Goal: Task Accomplishment & Management: Manage account settings

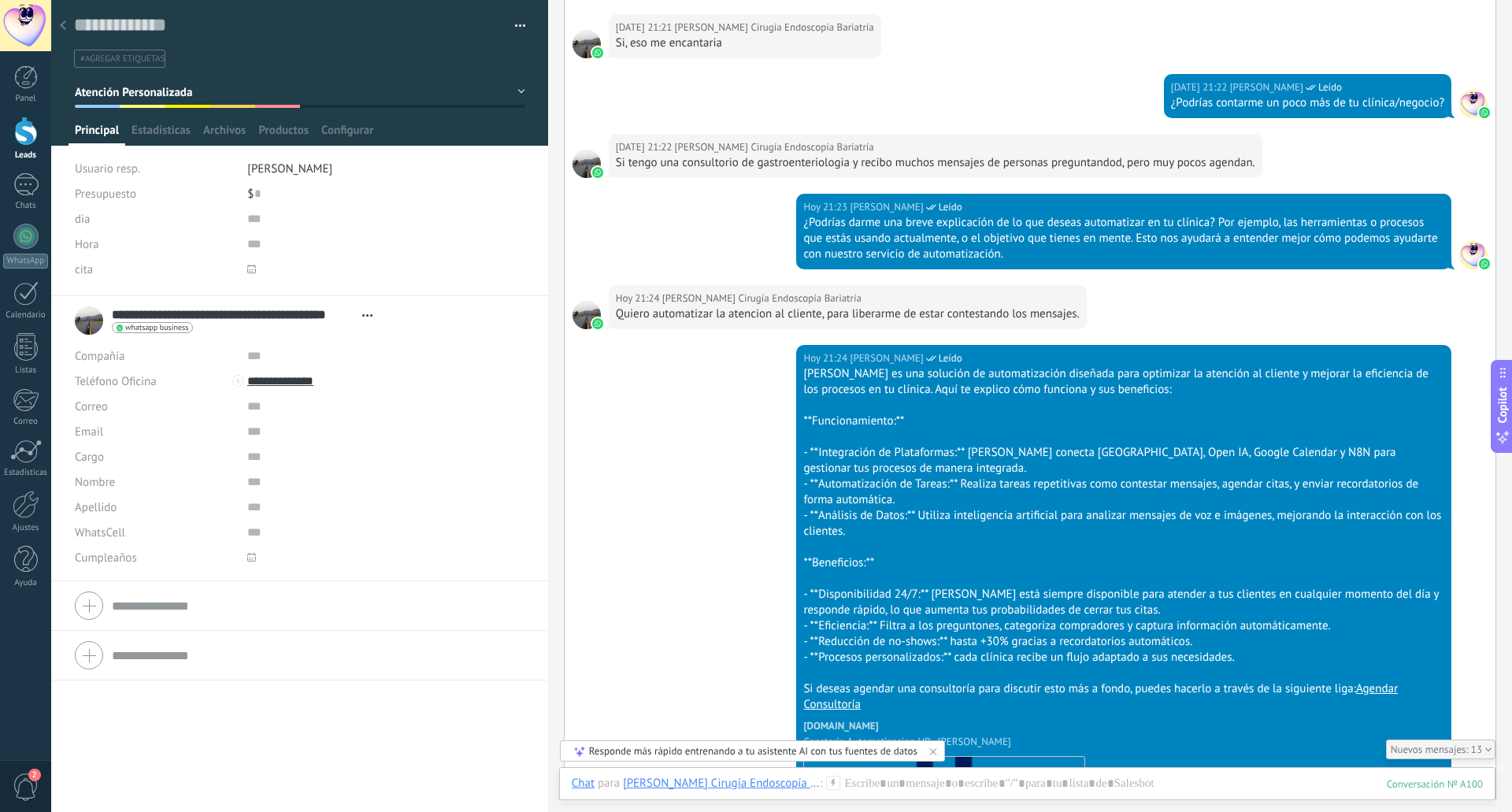
scroll to position [3327, 0]
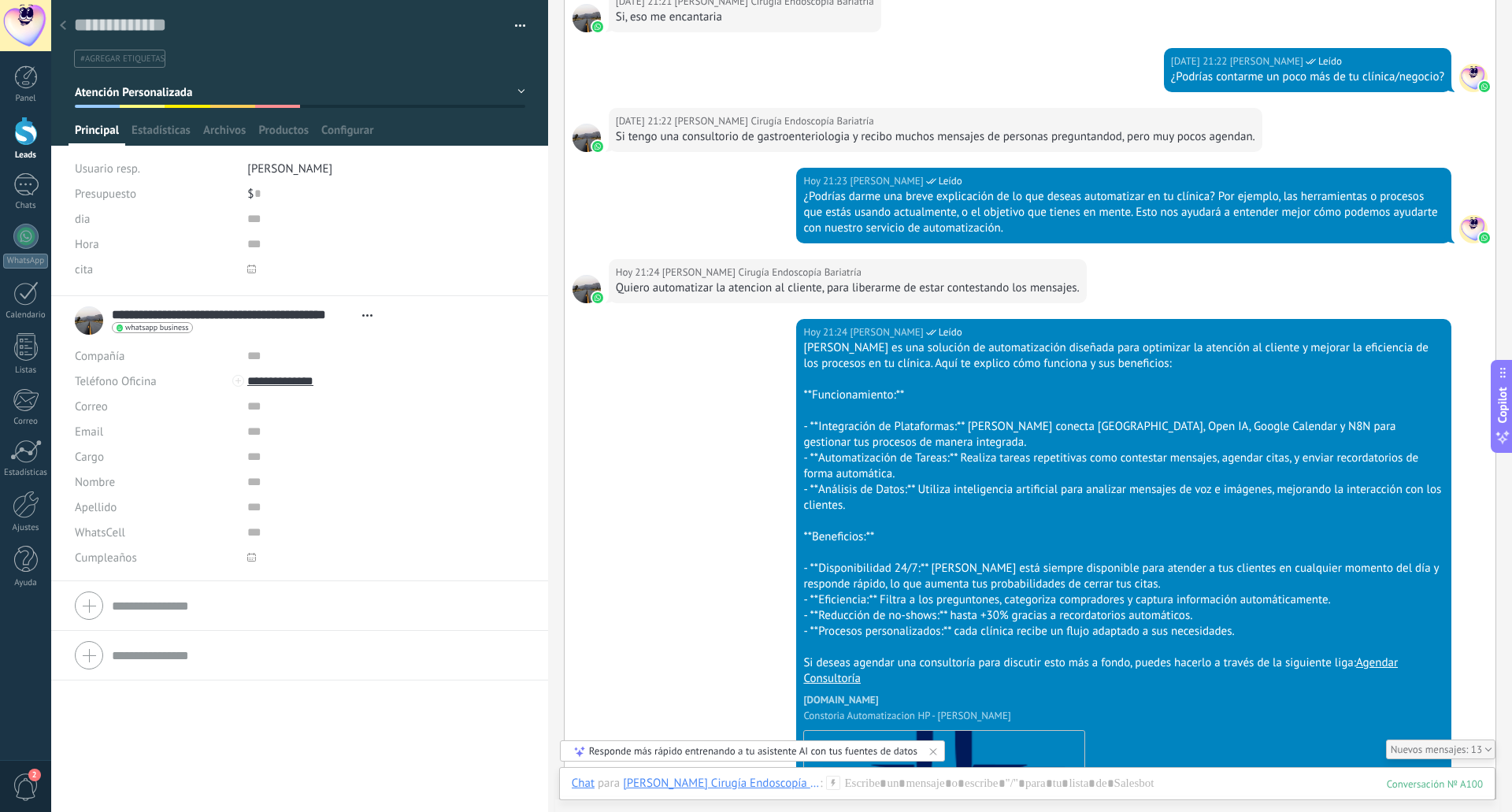
click at [66, 26] on div at bounding box center [63, 26] width 22 height 30
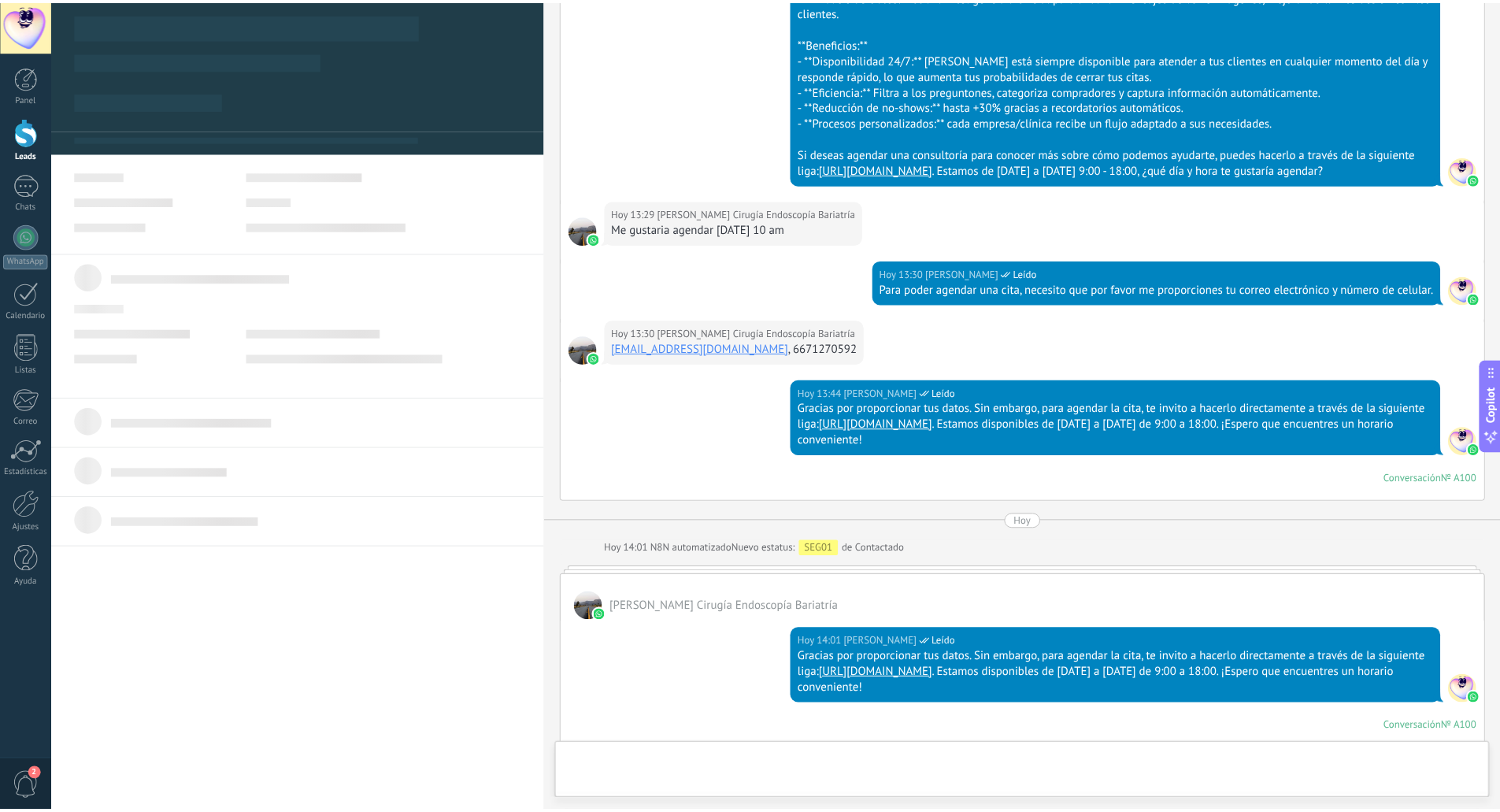
scroll to position [2916, 0]
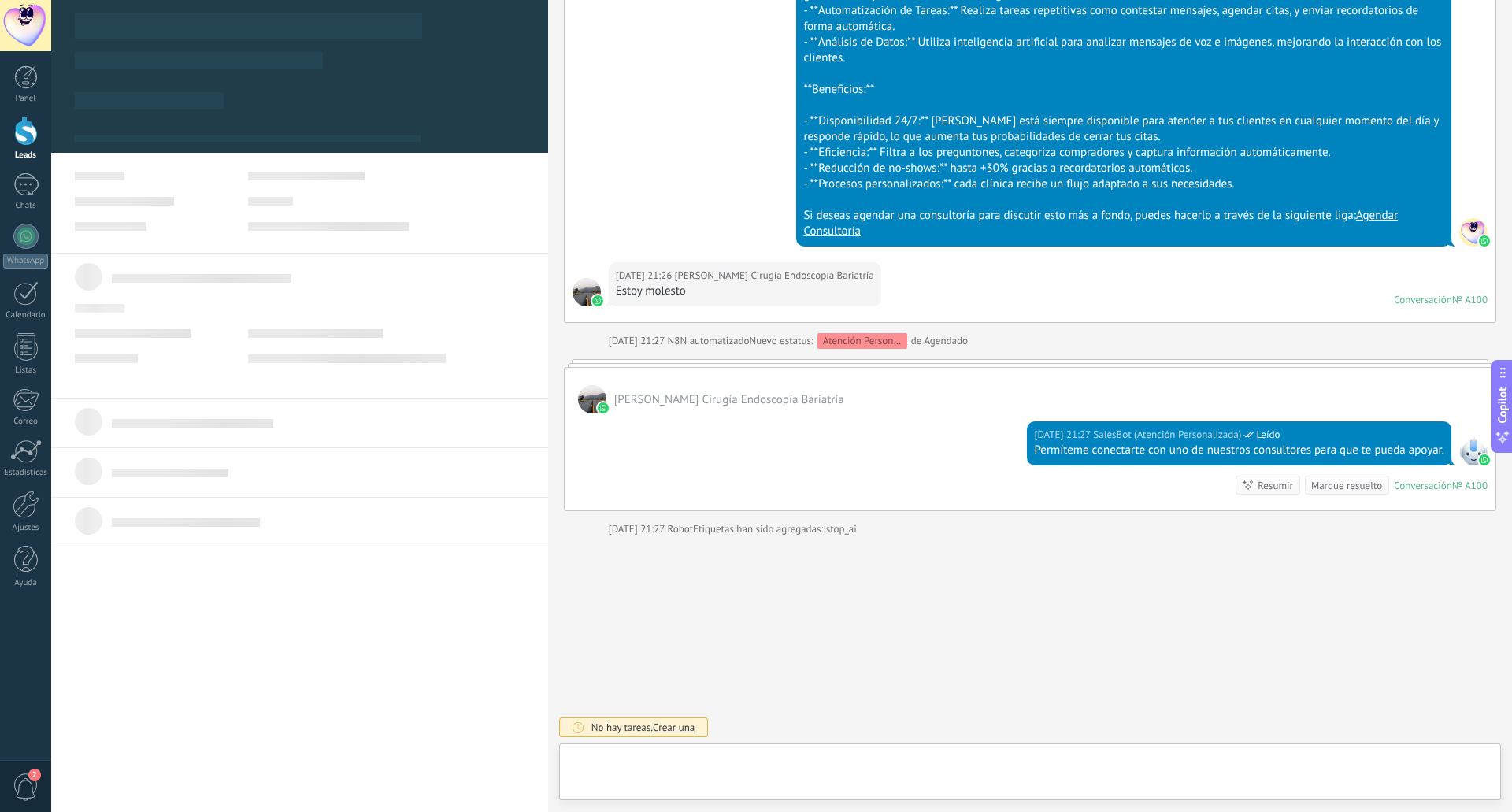
click at [19, 134] on div at bounding box center [26, 131] width 24 height 29
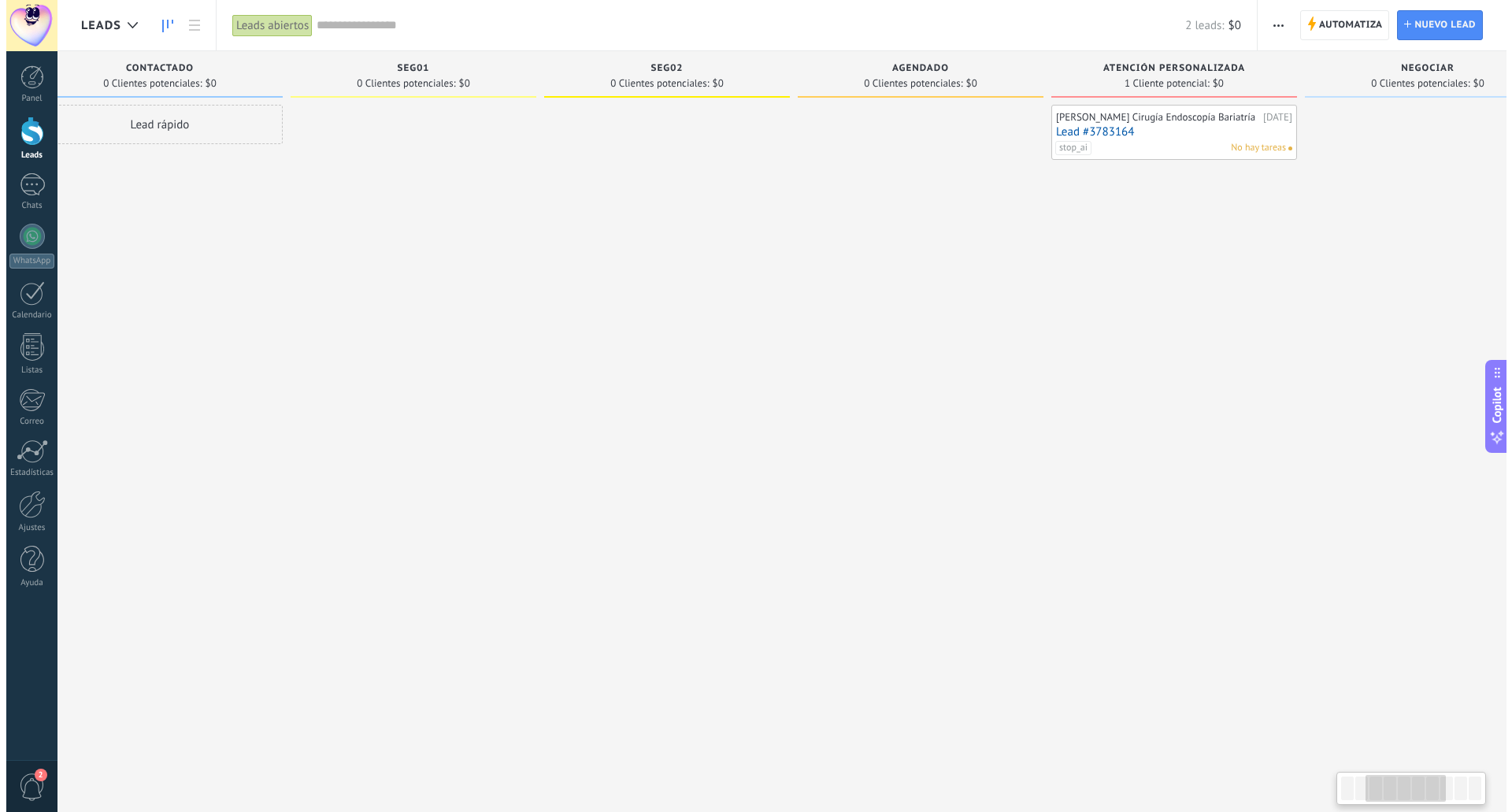
scroll to position [0, 559]
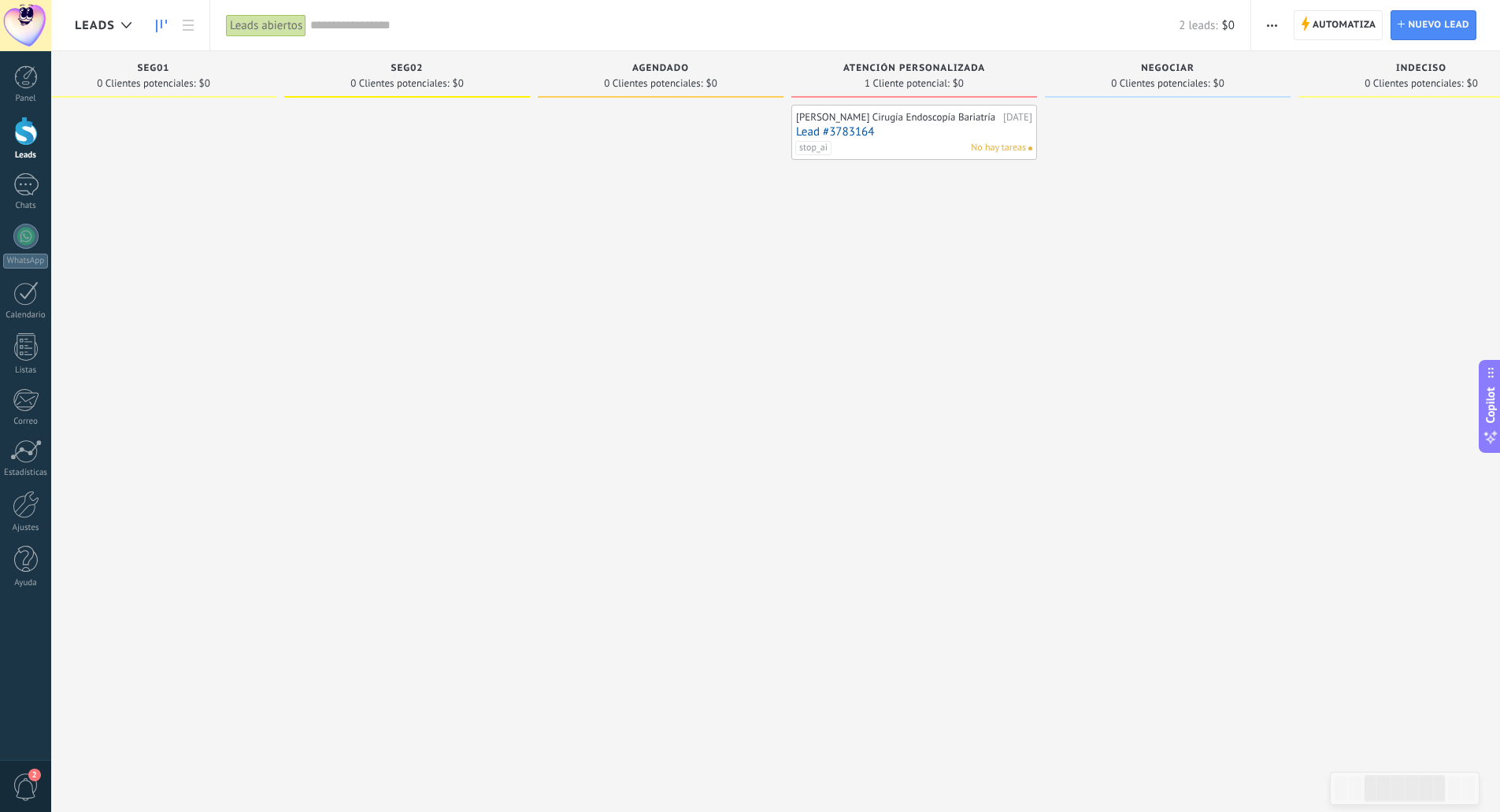
click at [842, 139] on link "Lead #3783164" at bounding box center [914, 131] width 236 height 14
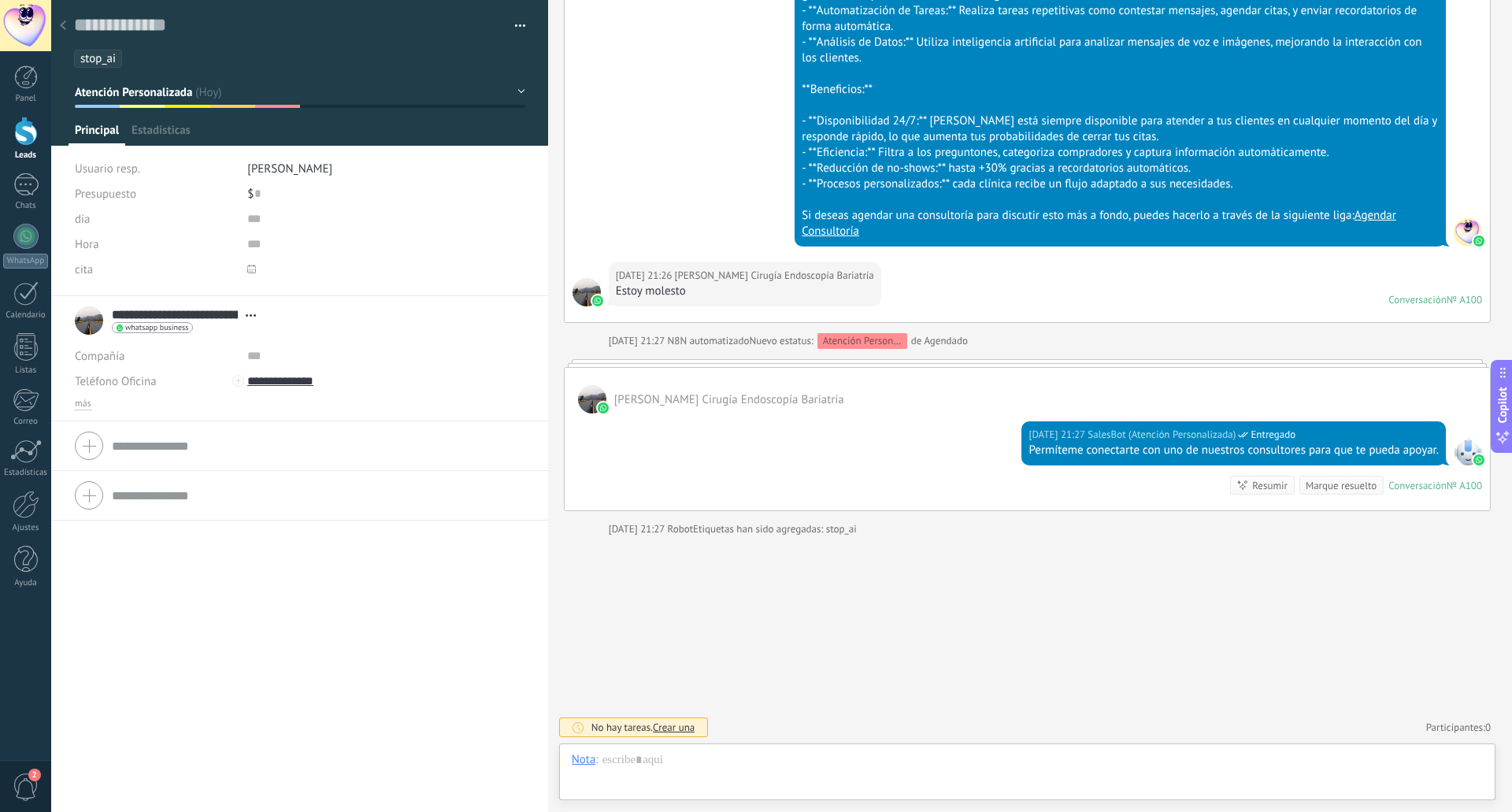
scroll to position [24, 0]
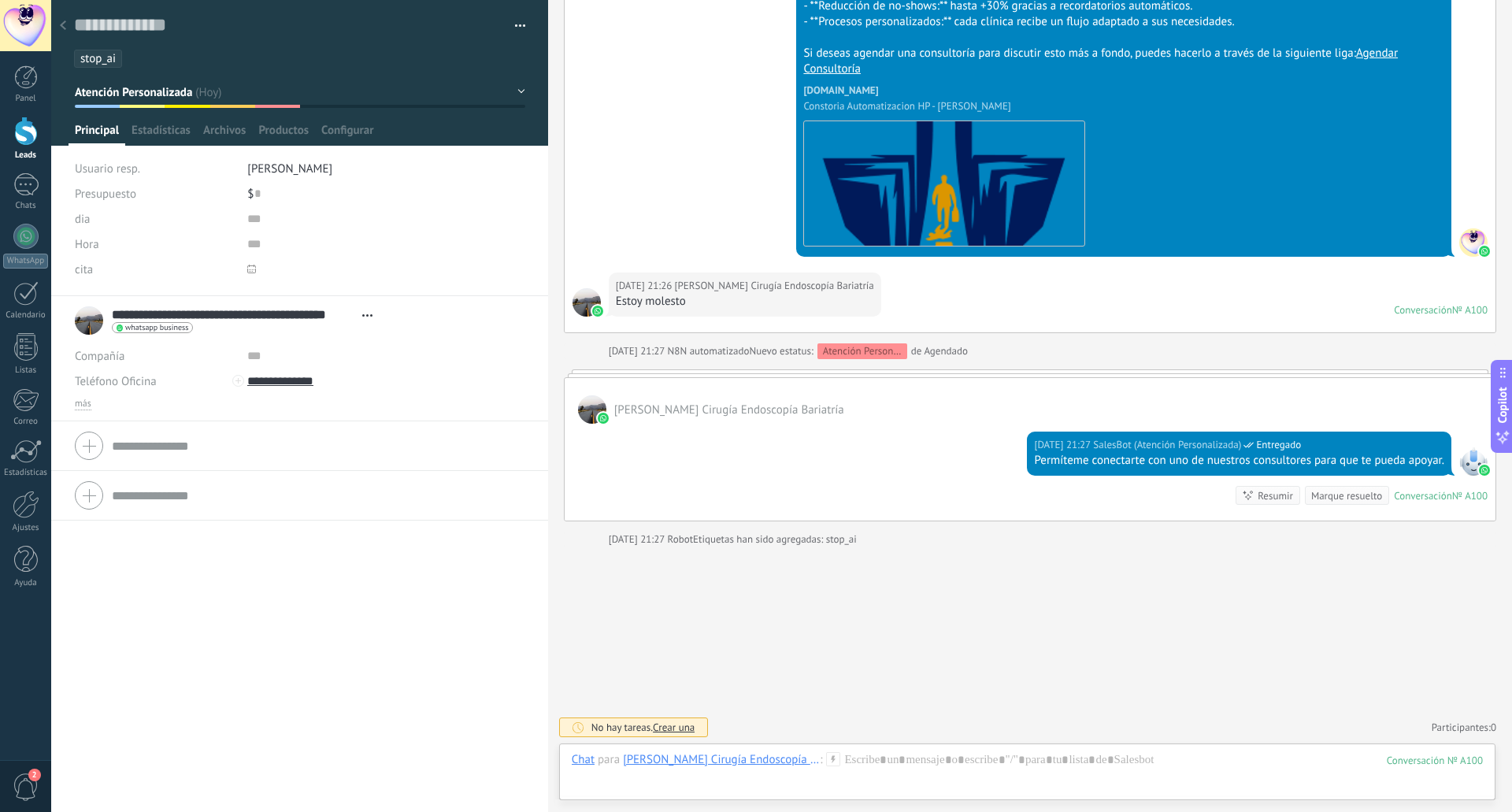
click at [62, 28] on use at bounding box center [62, 25] width 6 height 9
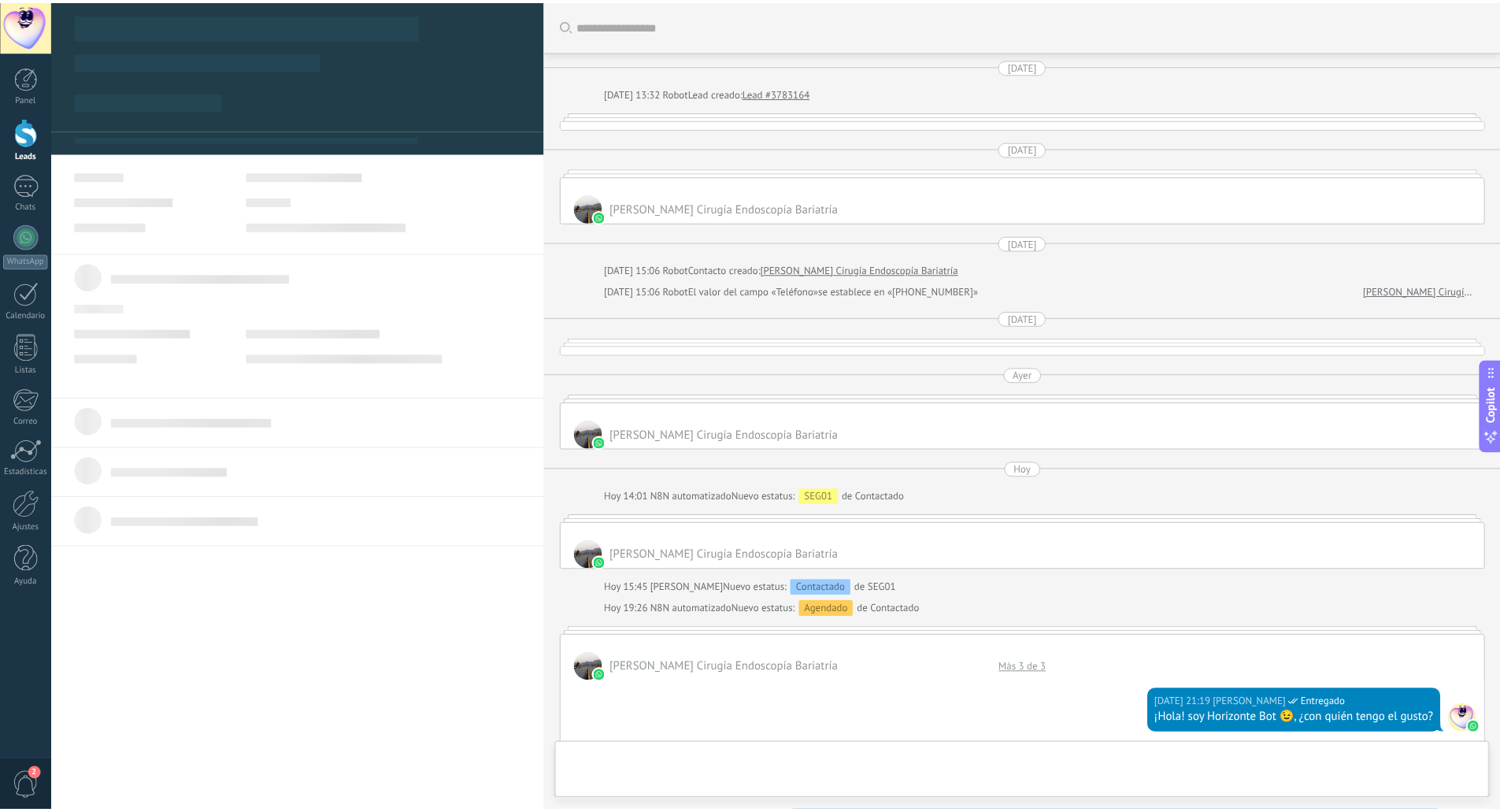
scroll to position [1360, 0]
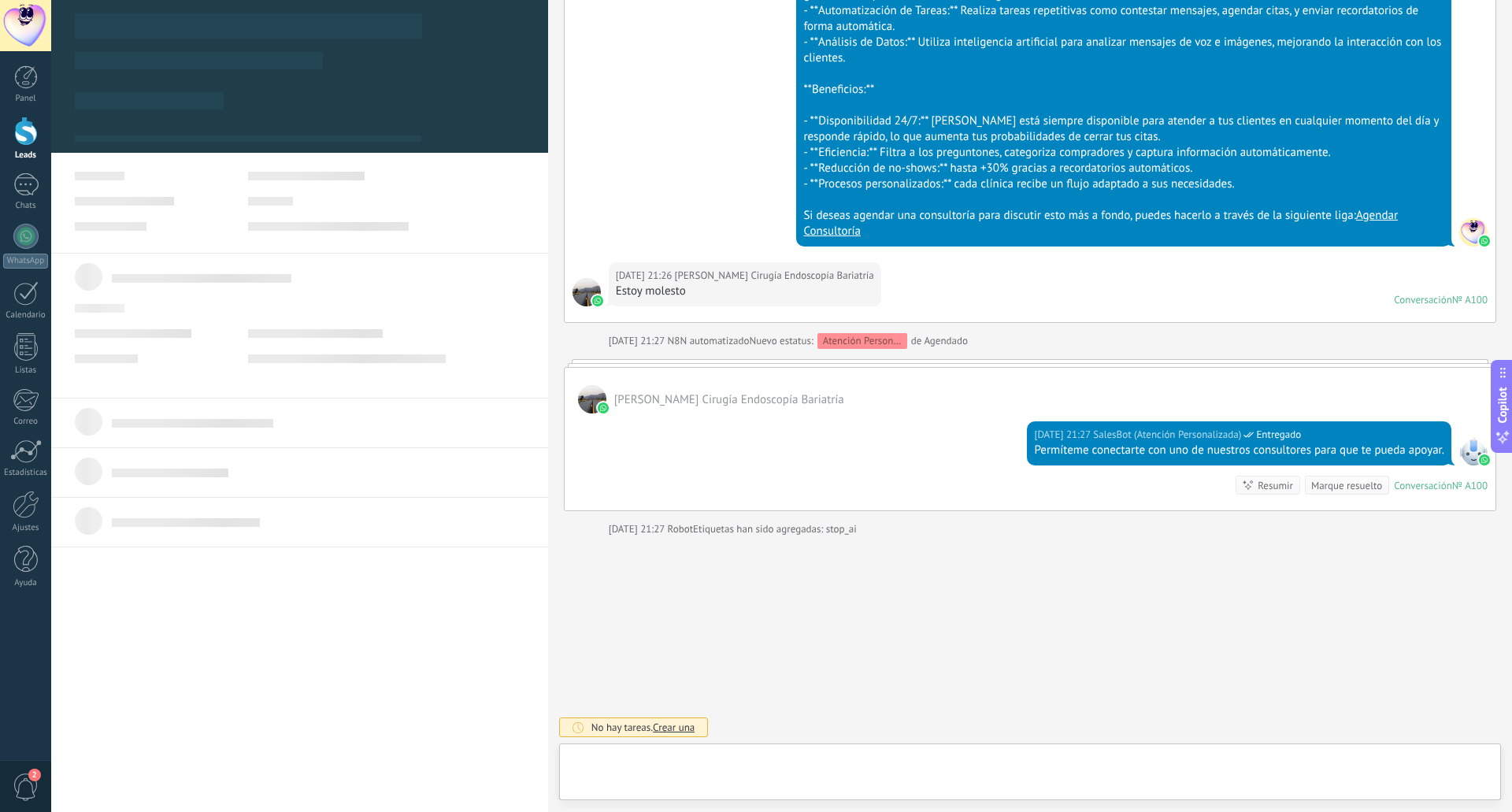
click at [23, 130] on div at bounding box center [26, 131] width 24 height 29
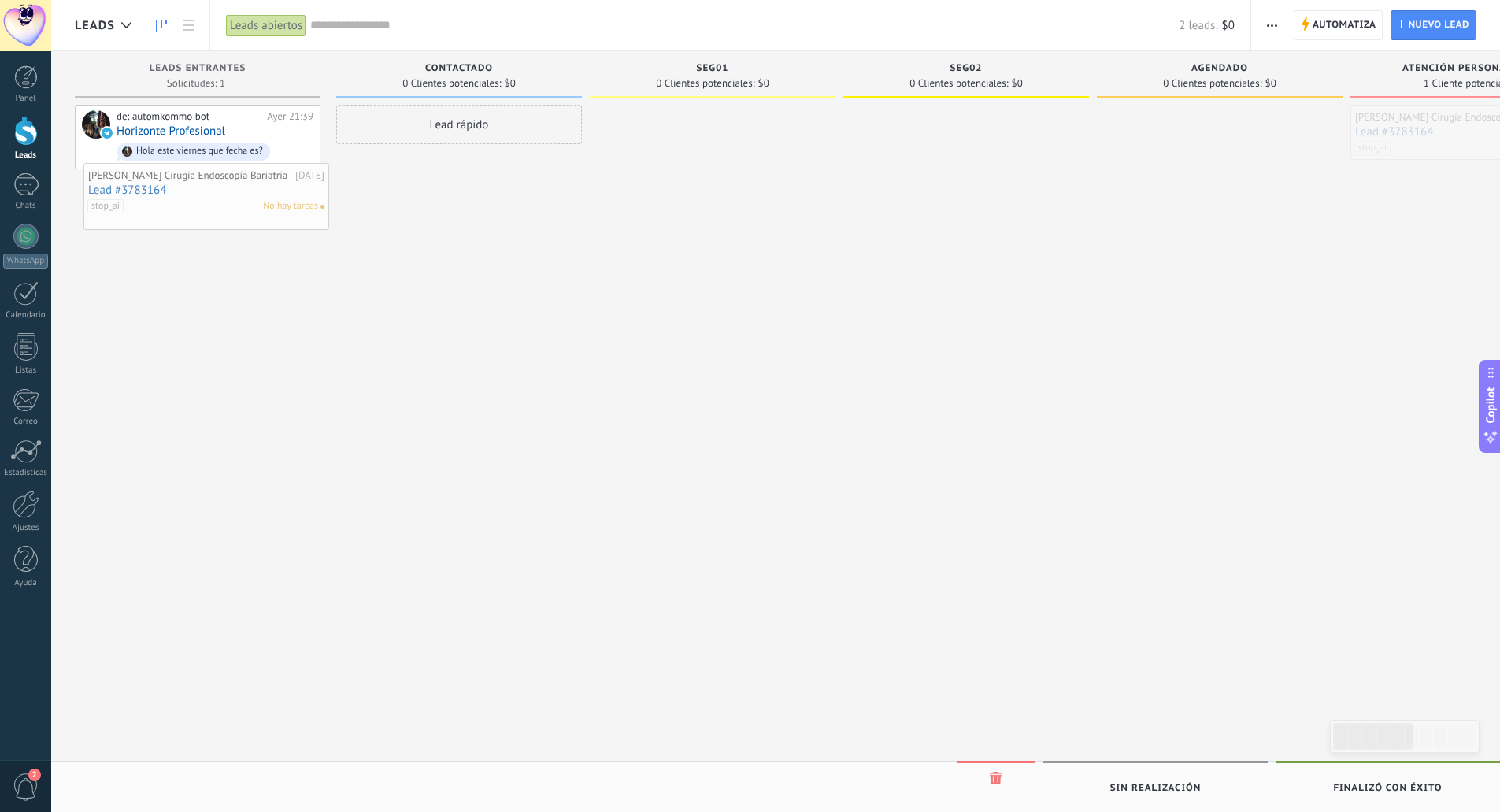
drag, startPoint x: 1405, startPoint y: 124, endPoint x: 139, endPoint y: 183, distance: 1267.4
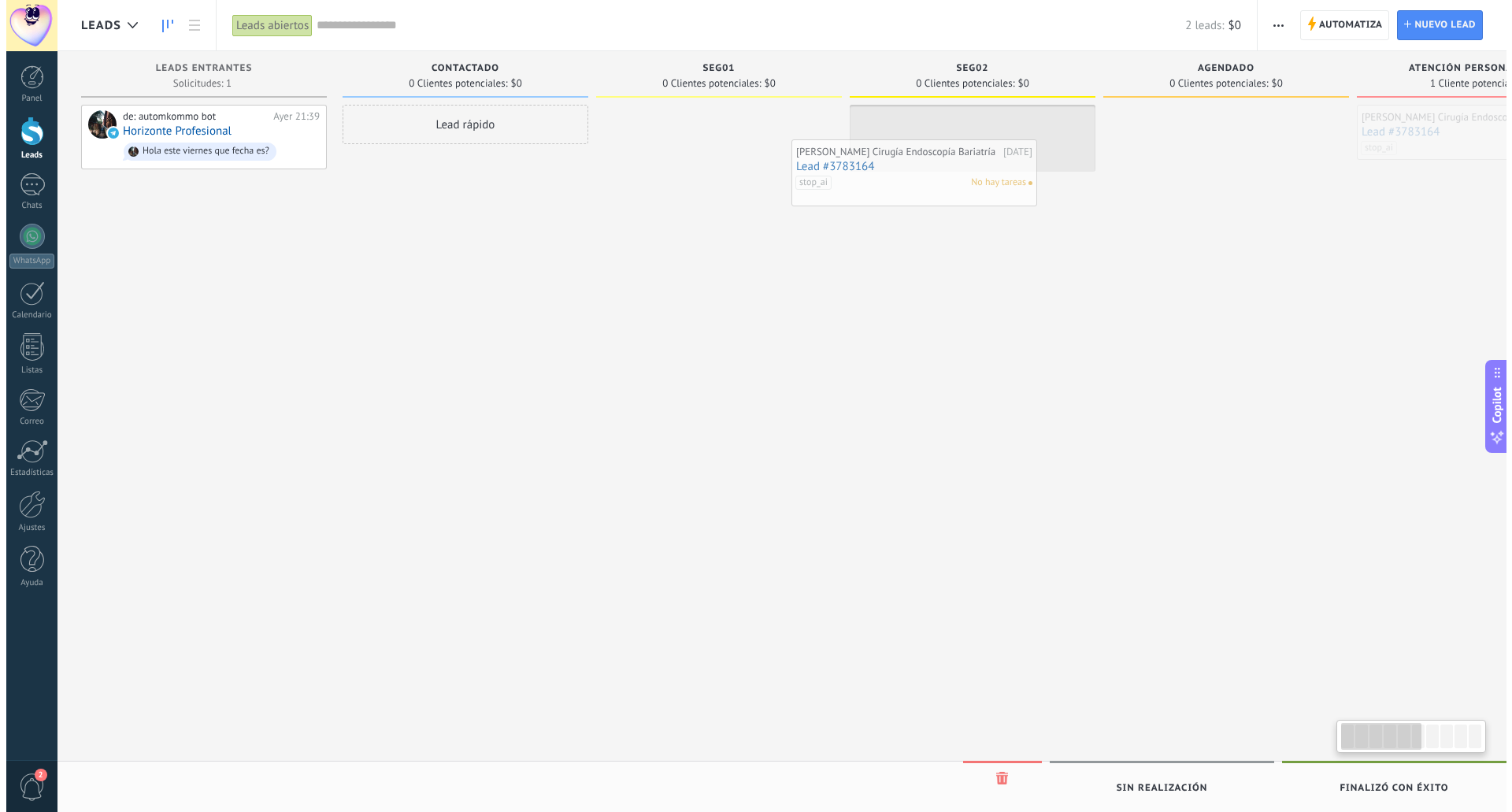
scroll to position [0, 18]
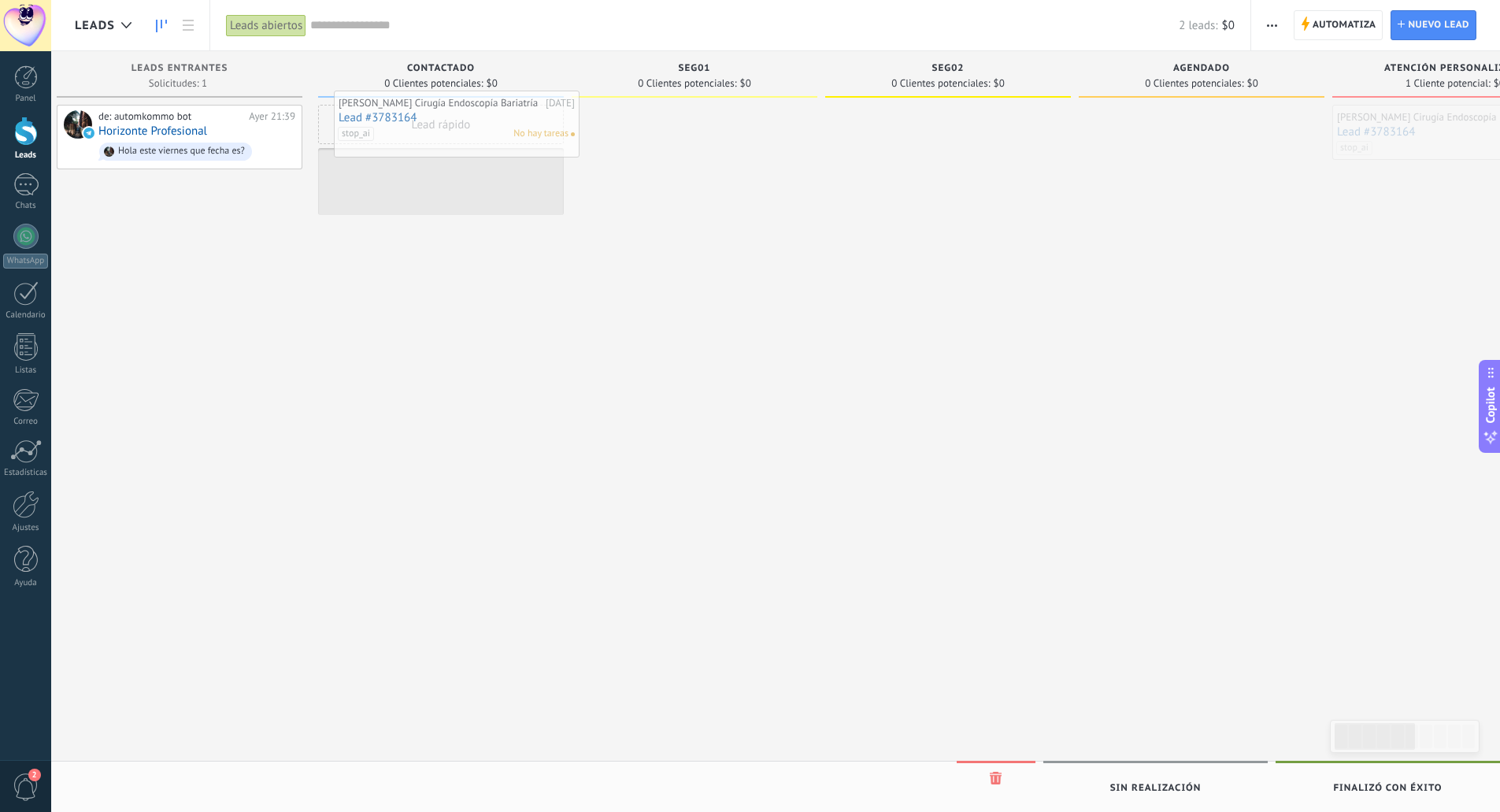
drag, startPoint x: 1397, startPoint y: 125, endPoint x: 382, endPoint y: 113, distance: 1015.1
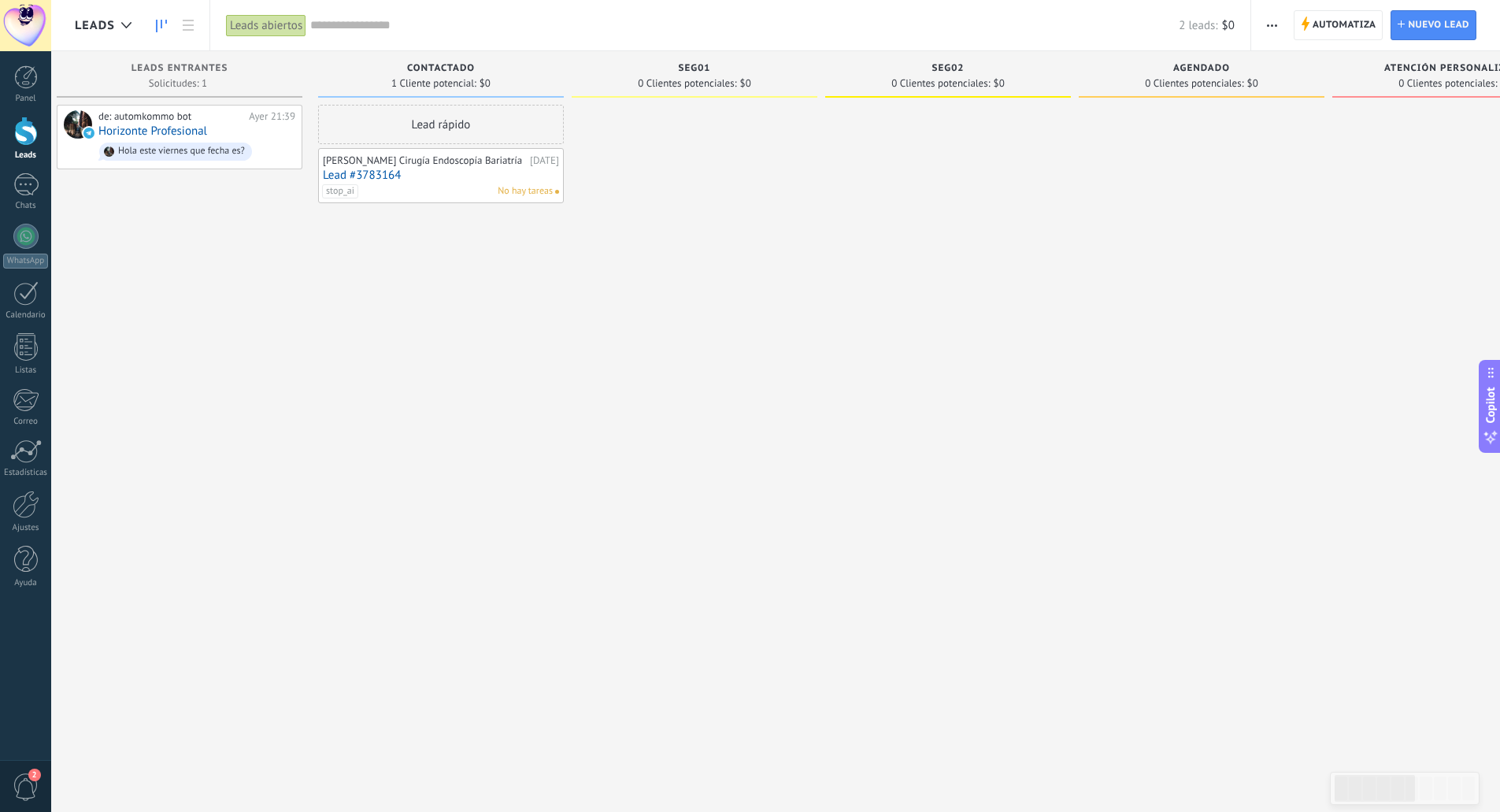
click at [423, 180] on link "Lead #3783164" at bounding box center [441, 175] width 236 height 14
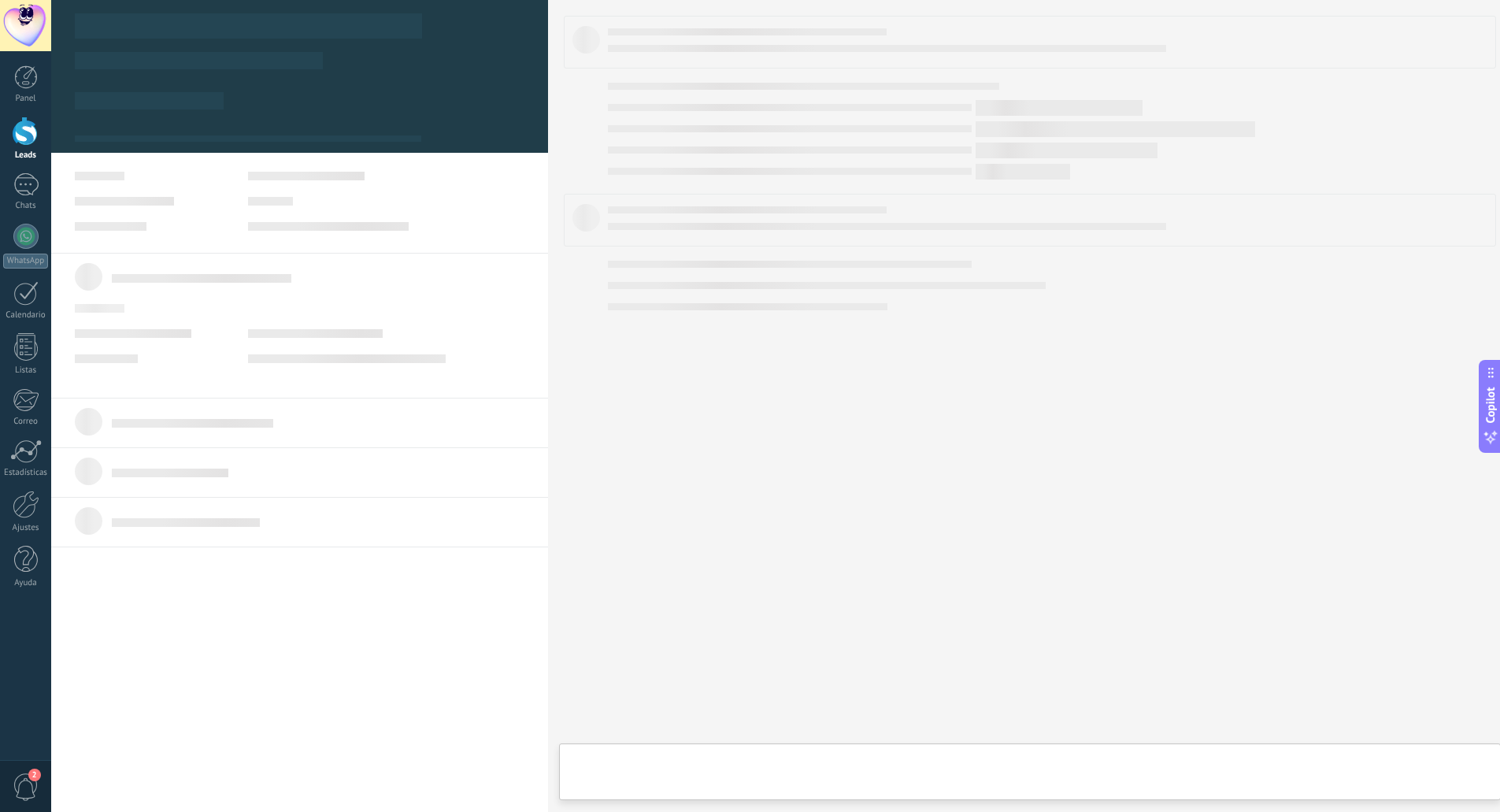
click at [423, 180] on link "Lead #3783164" at bounding box center [441, 175] width 236 height 14
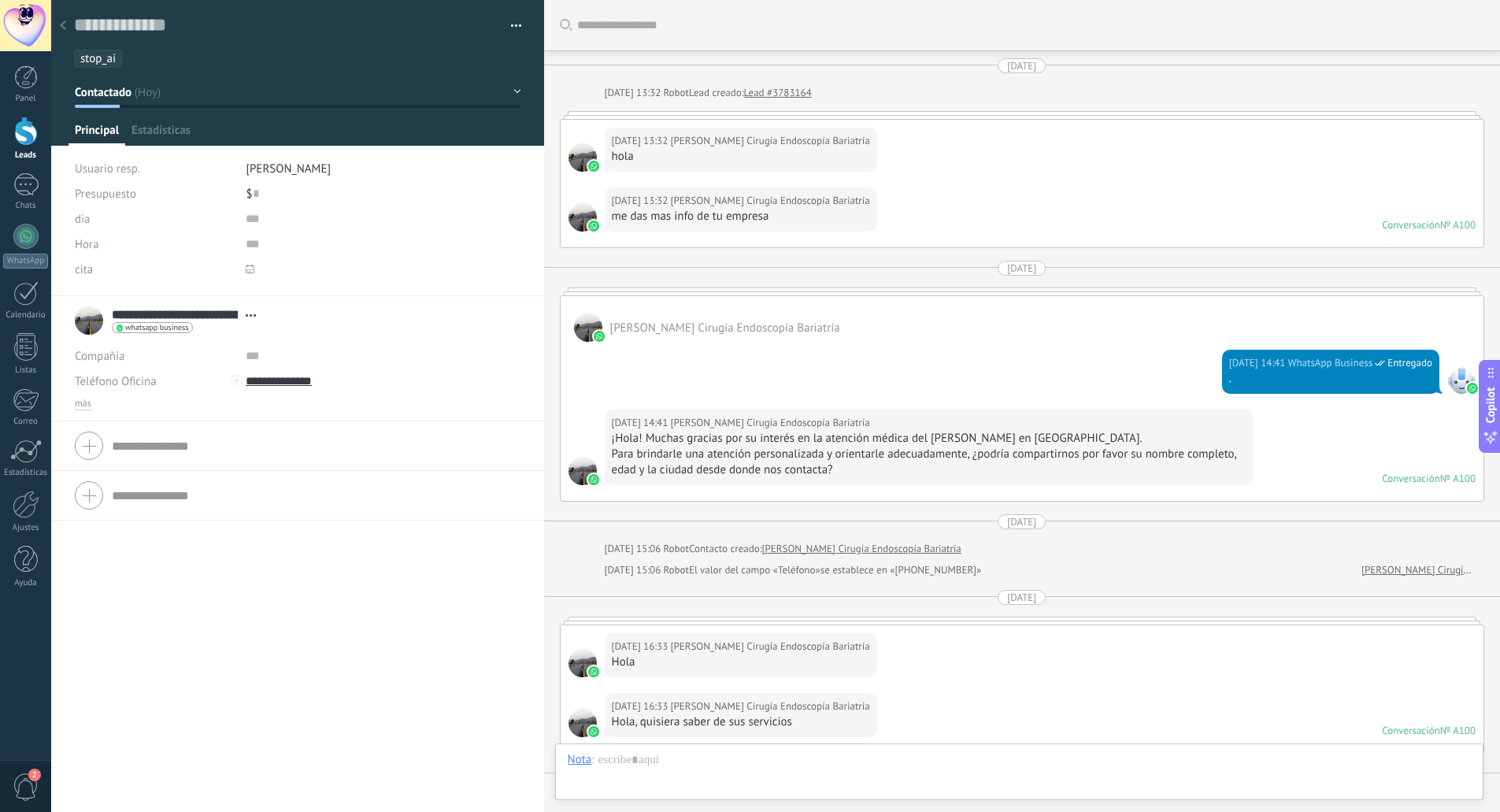
type textarea "**********"
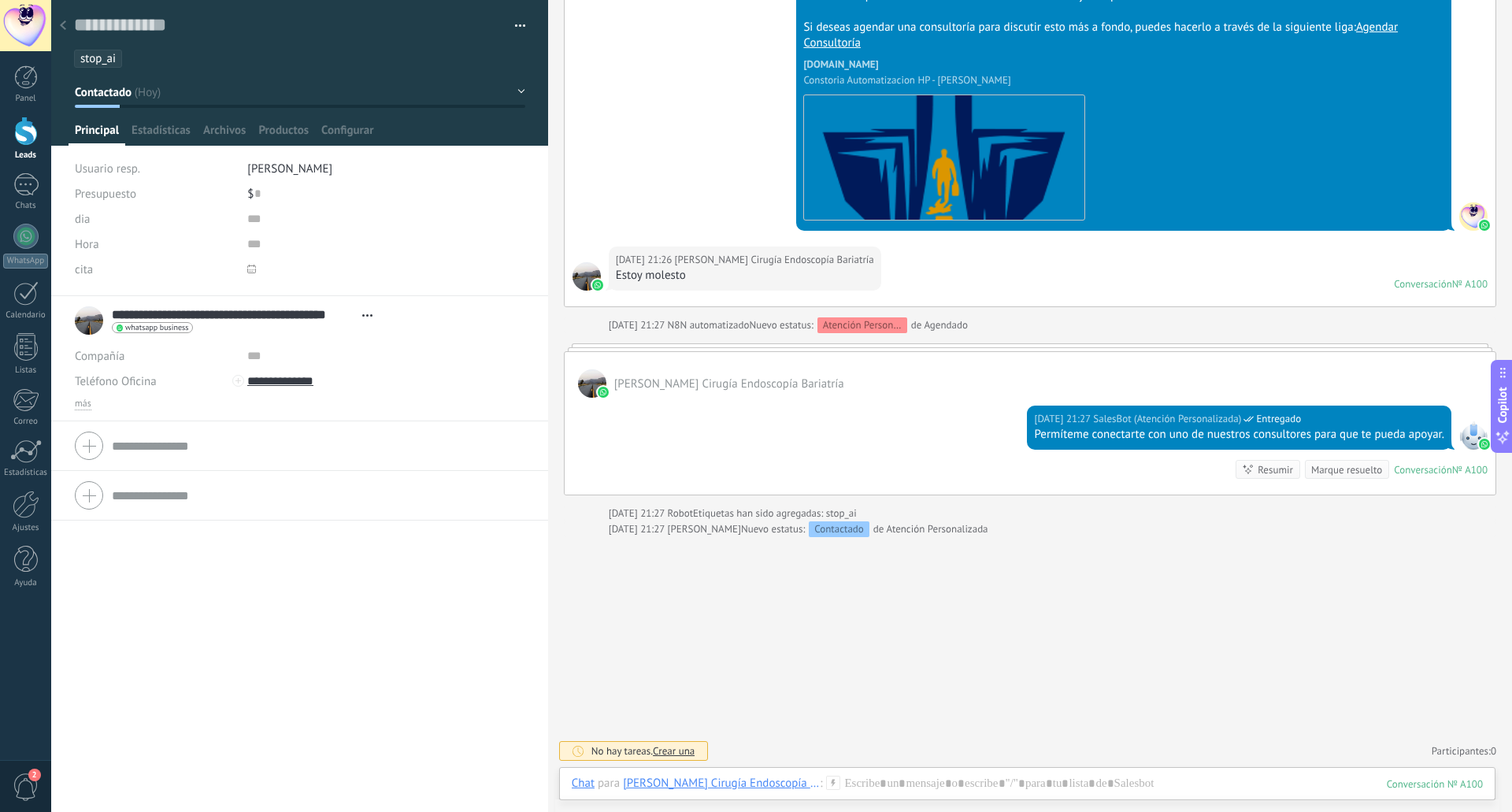
scroll to position [3622, 0]
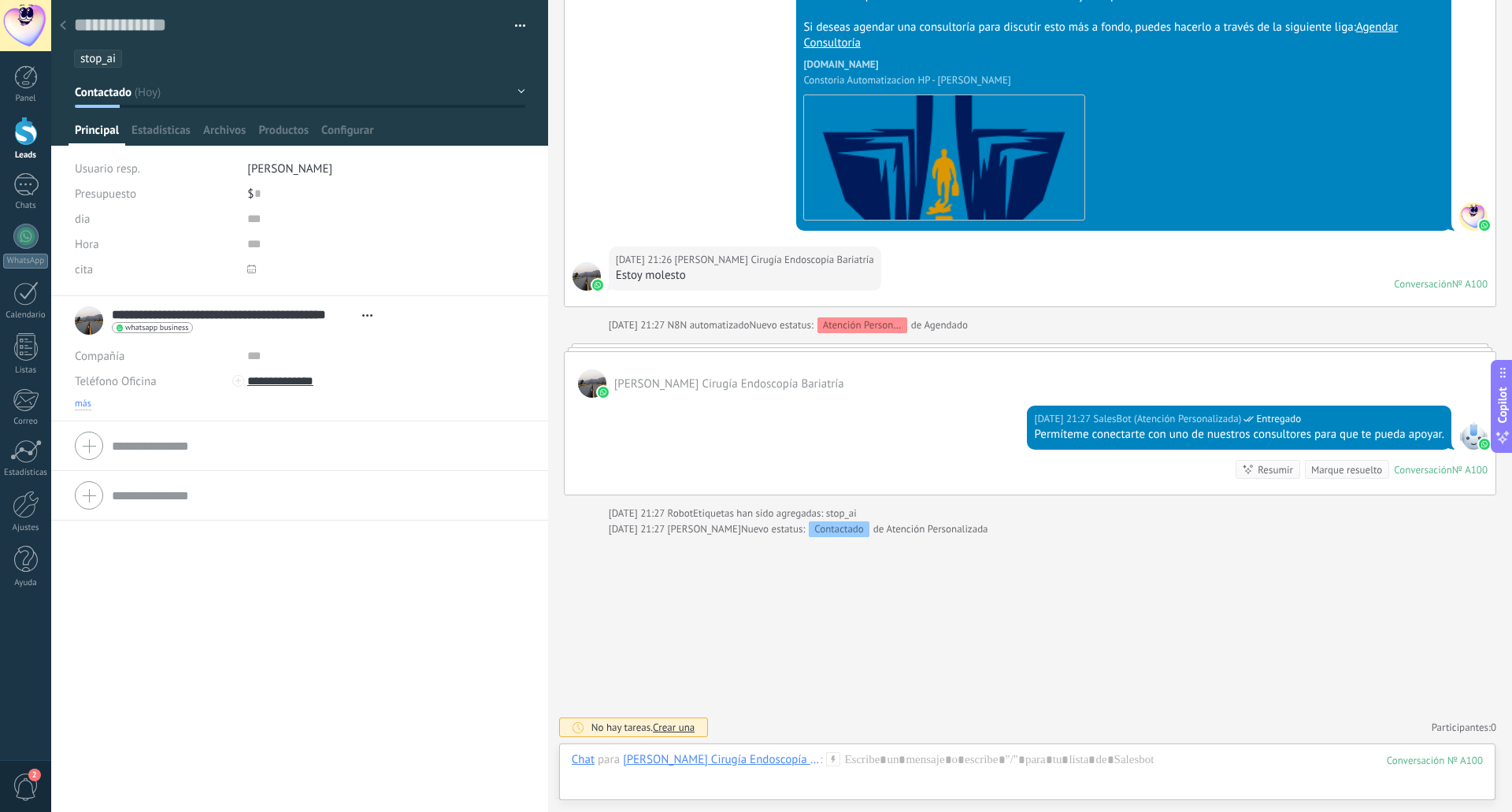
click at [85, 401] on span "más" at bounding box center [83, 404] width 17 height 13
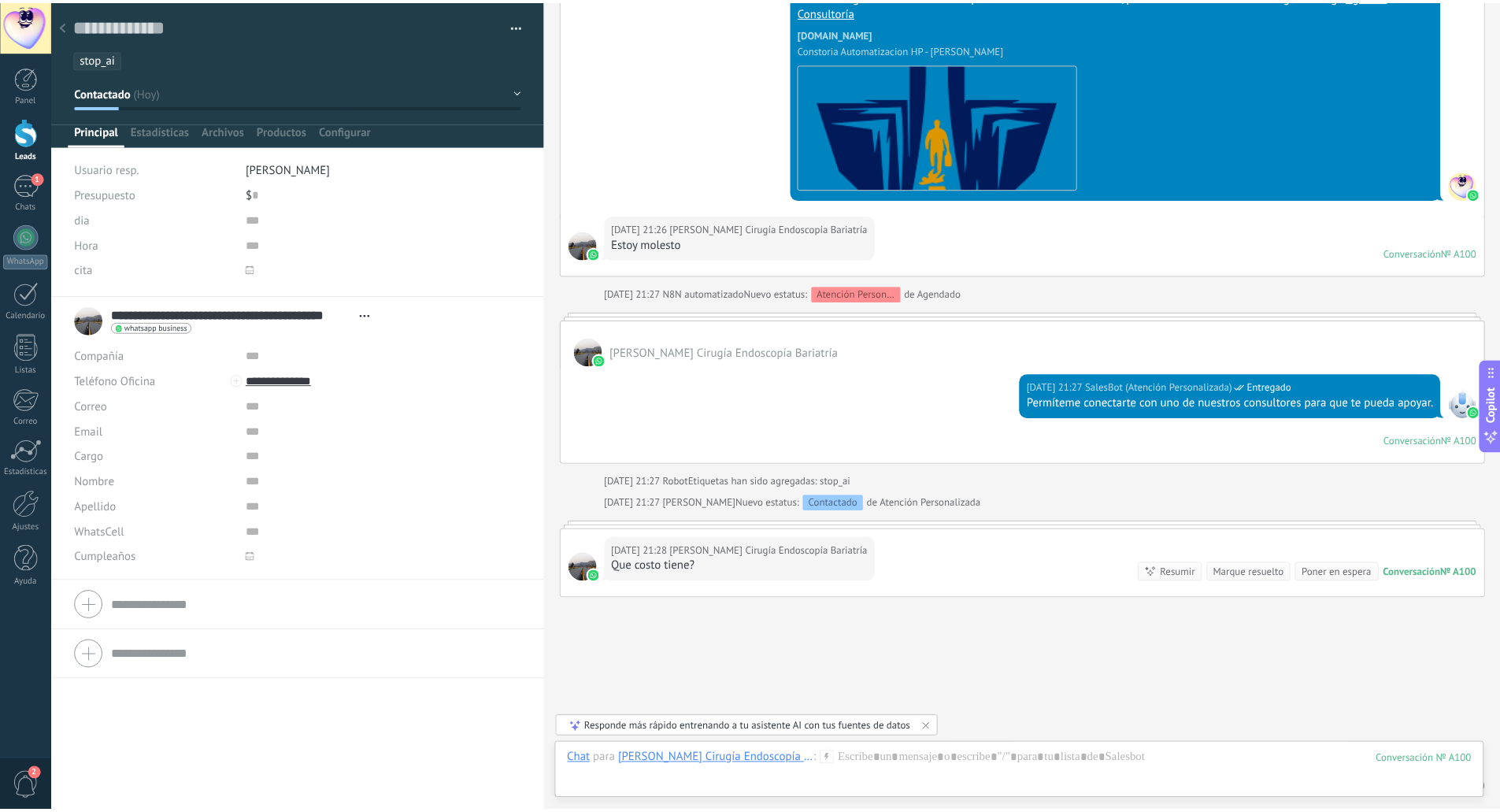
scroll to position [3617, 0]
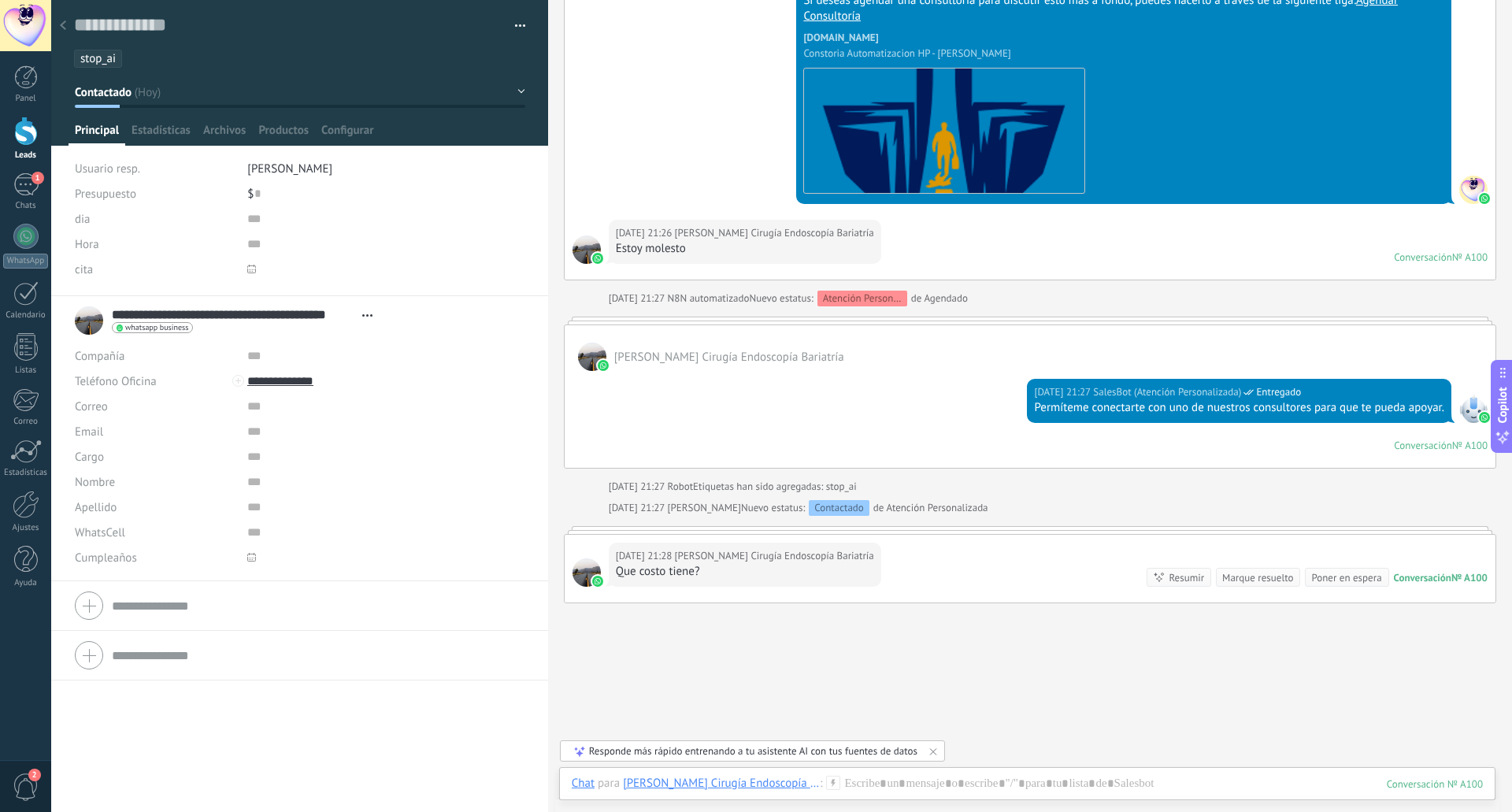
click at [103, 60] on span "stop_ai" at bounding box center [97, 59] width 36 height 15
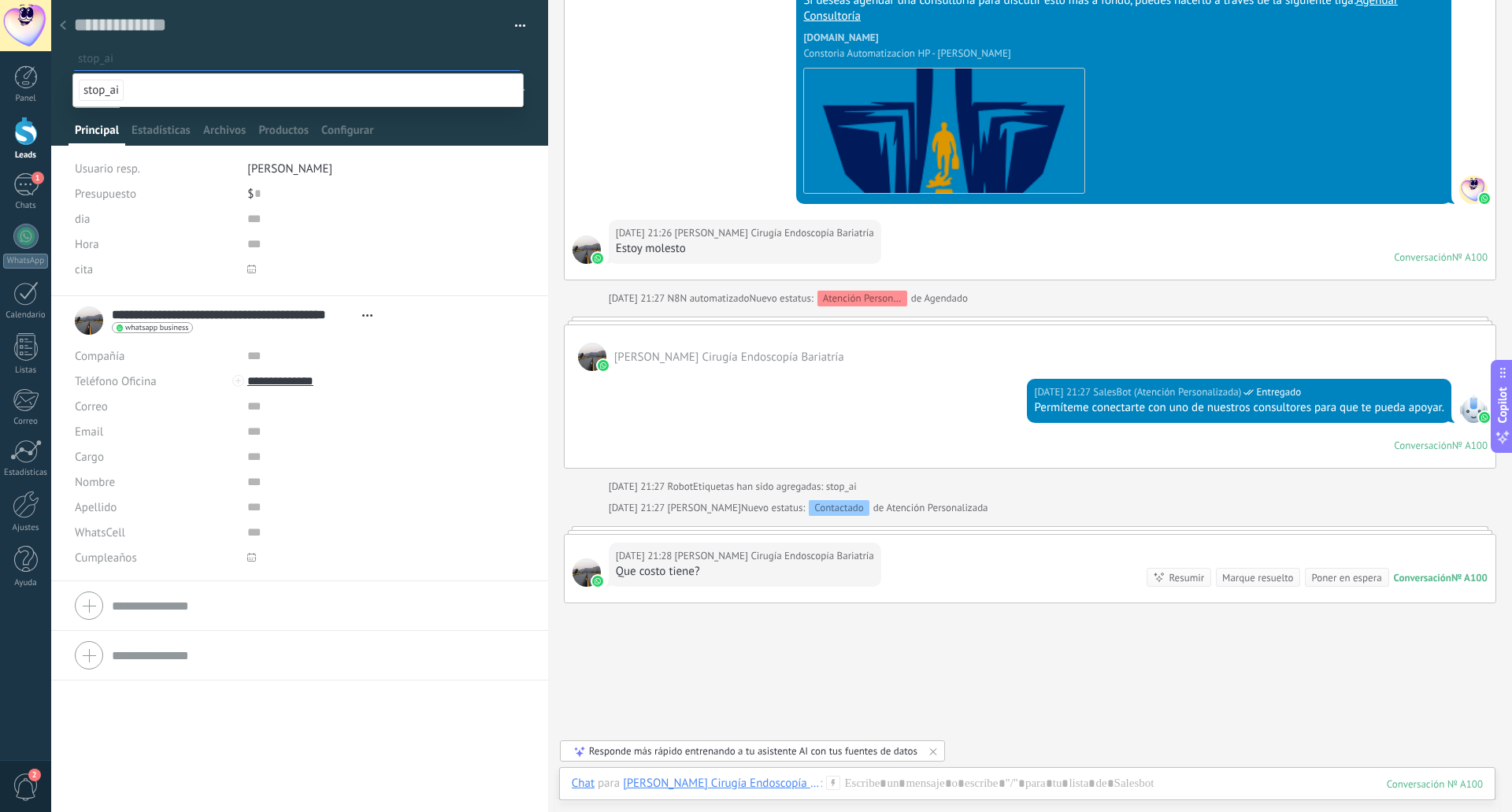
click at [398, 260] on span at bounding box center [386, 269] width 277 height 25
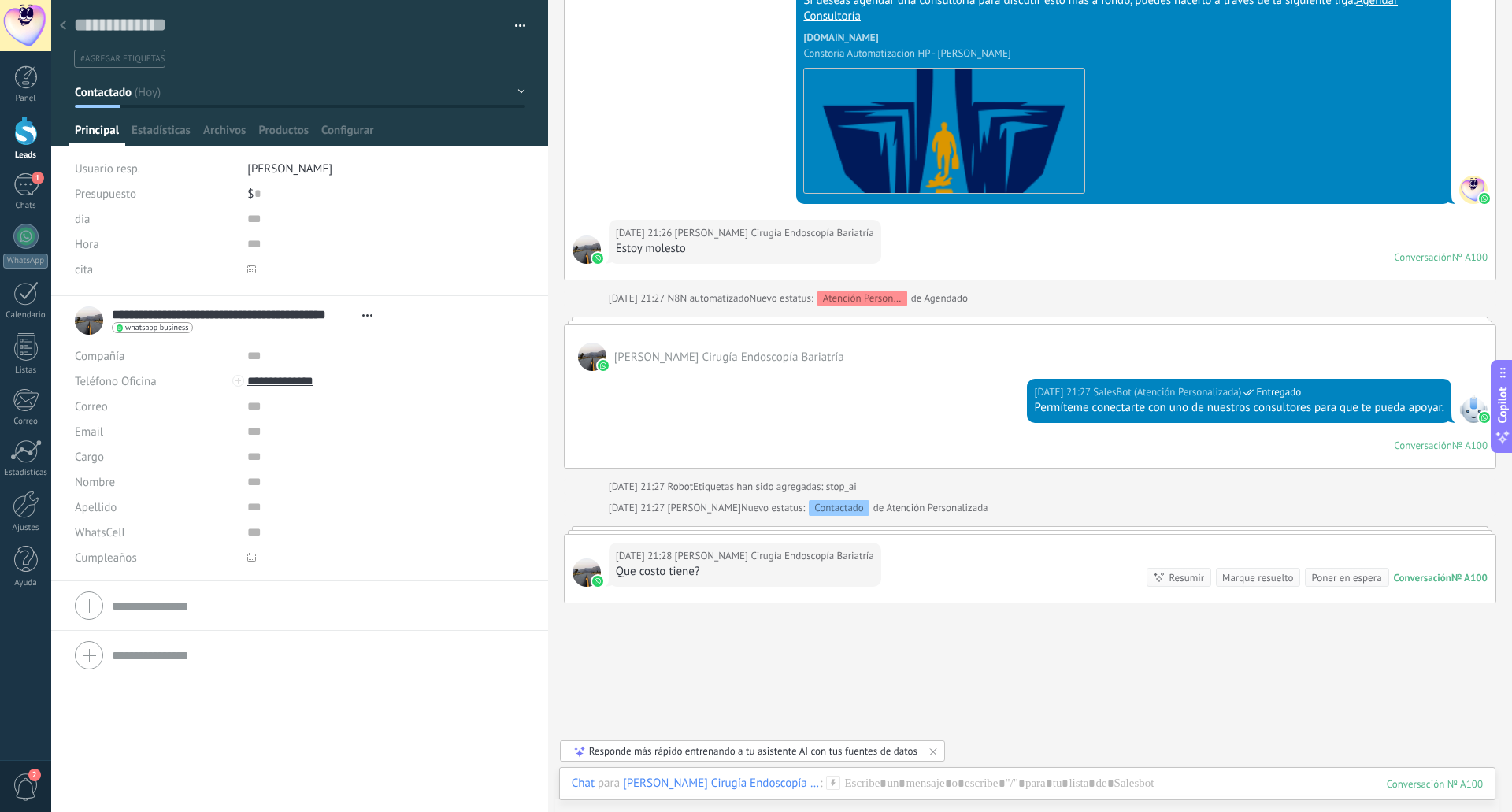
click at [127, 771] on div "**********" at bounding box center [299, 554] width 497 height 516
click at [26, 128] on div at bounding box center [26, 131] width 24 height 29
